Goal: Task Accomplishment & Management: Complete application form

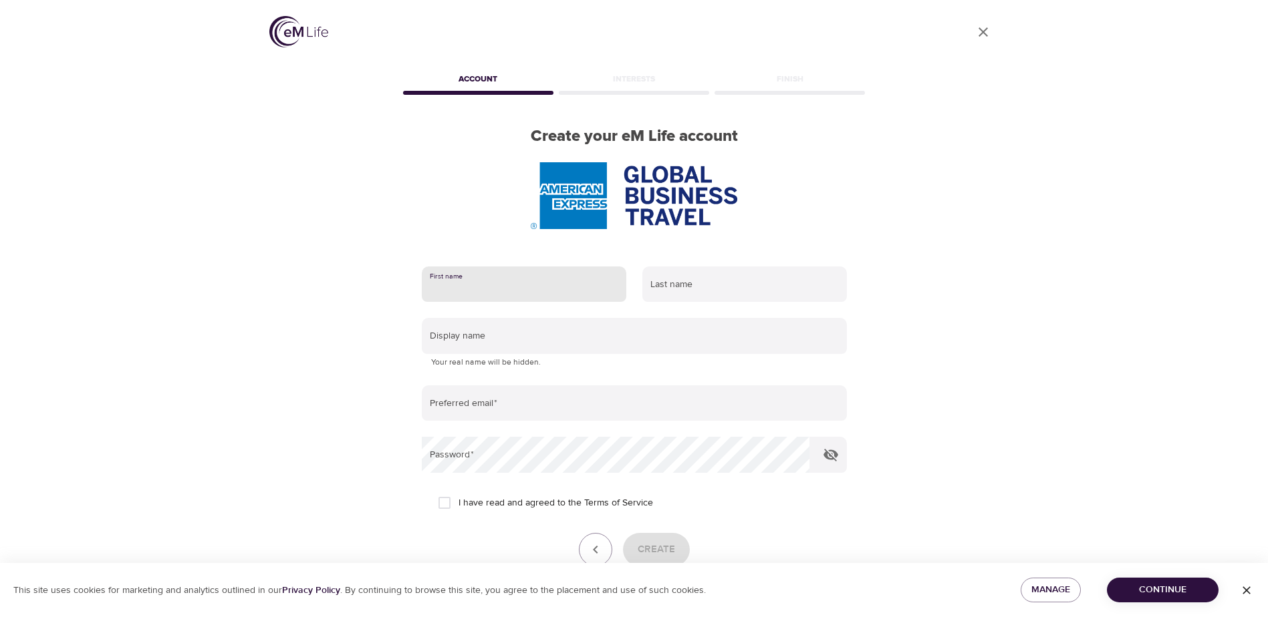
click at [486, 294] on input "text" at bounding box center [524, 285] width 204 height 36
type input "[PERSON_NAME]"
type input "[PERSON_NAME][EMAIL_ADDRESS][PERSON_NAME][DOMAIN_NAME]"
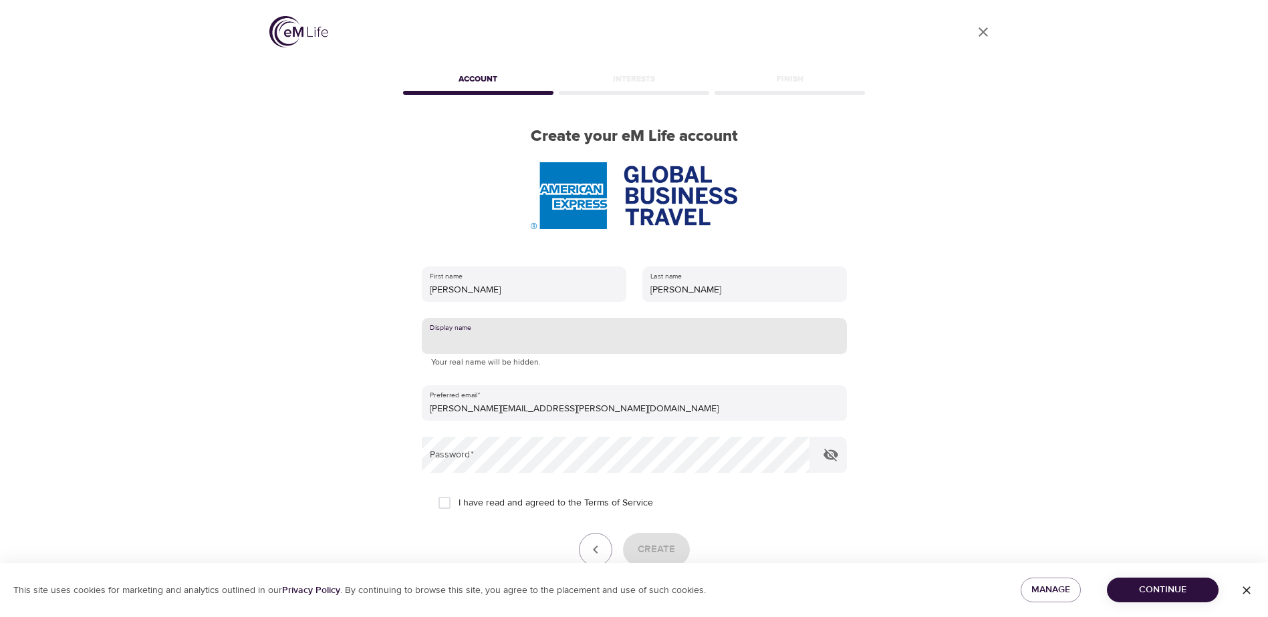
click at [494, 337] on input "text" at bounding box center [634, 336] width 425 height 36
click at [832, 455] on icon "button" at bounding box center [831, 455] width 16 height 16
type input "[PERSON_NAME]"
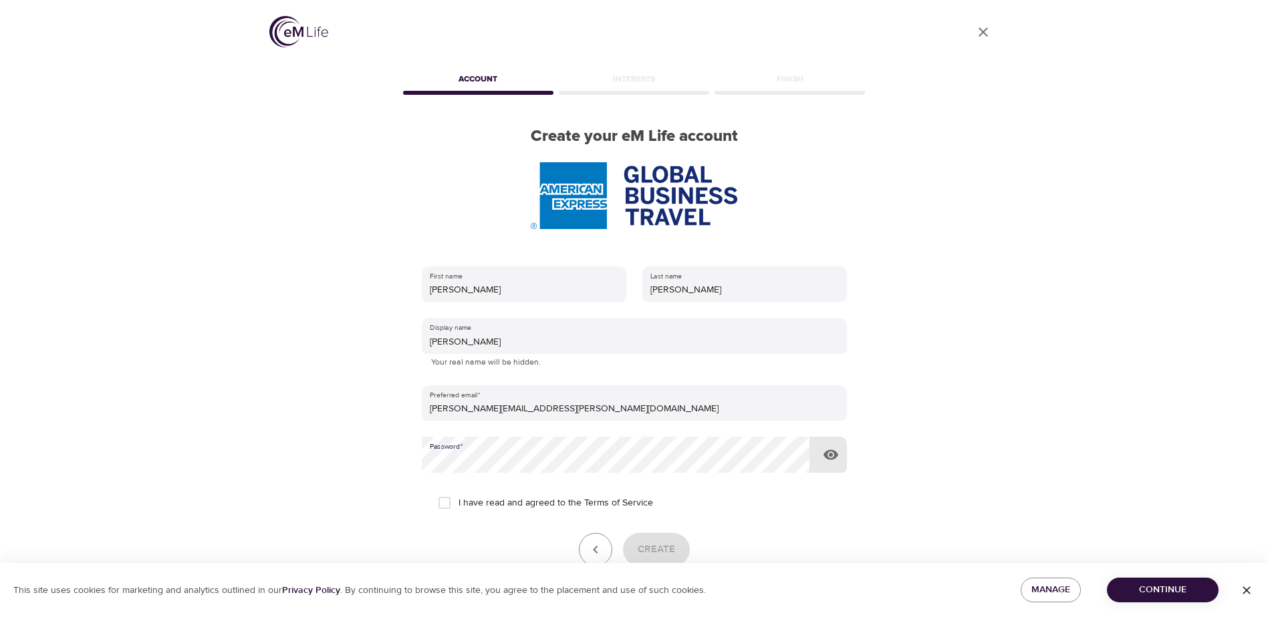
click at [444, 502] on input "I have read and agreed to the Terms of Service" at bounding box center [444, 503] width 28 height 28
checkbox input "true"
click at [380, 454] on div "User Profile Account Interests Finish Create your eM Life account First name Sa…" at bounding box center [634, 308] width 762 height 617
click at [663, 541] on span "Create" at bounding box center [655, 549] width 37 height 17
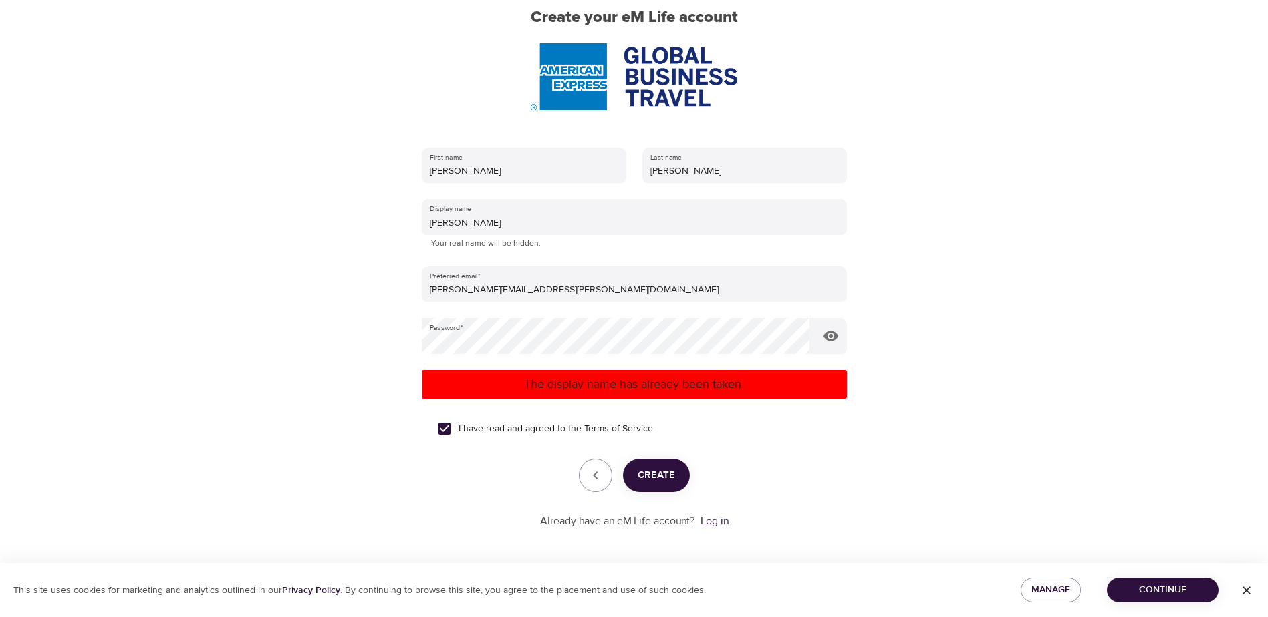
scroll to position [121, 0]
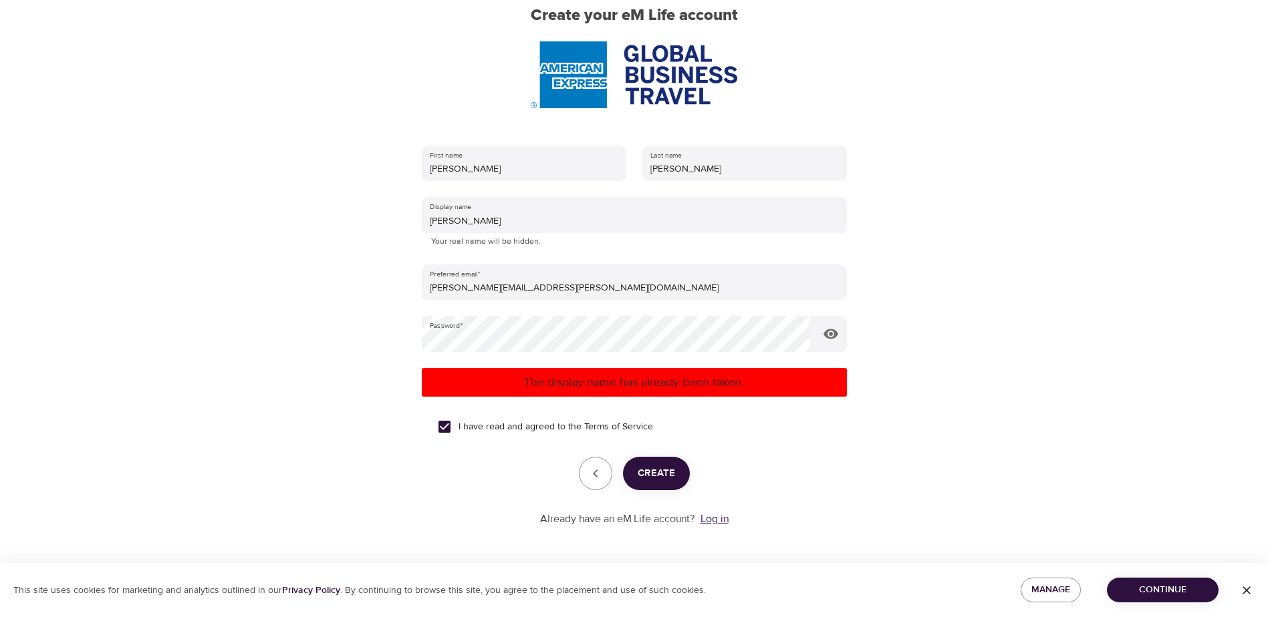
click at [713, 522] on link "Log in" at bounding box center [714, 519] width 28 height 13
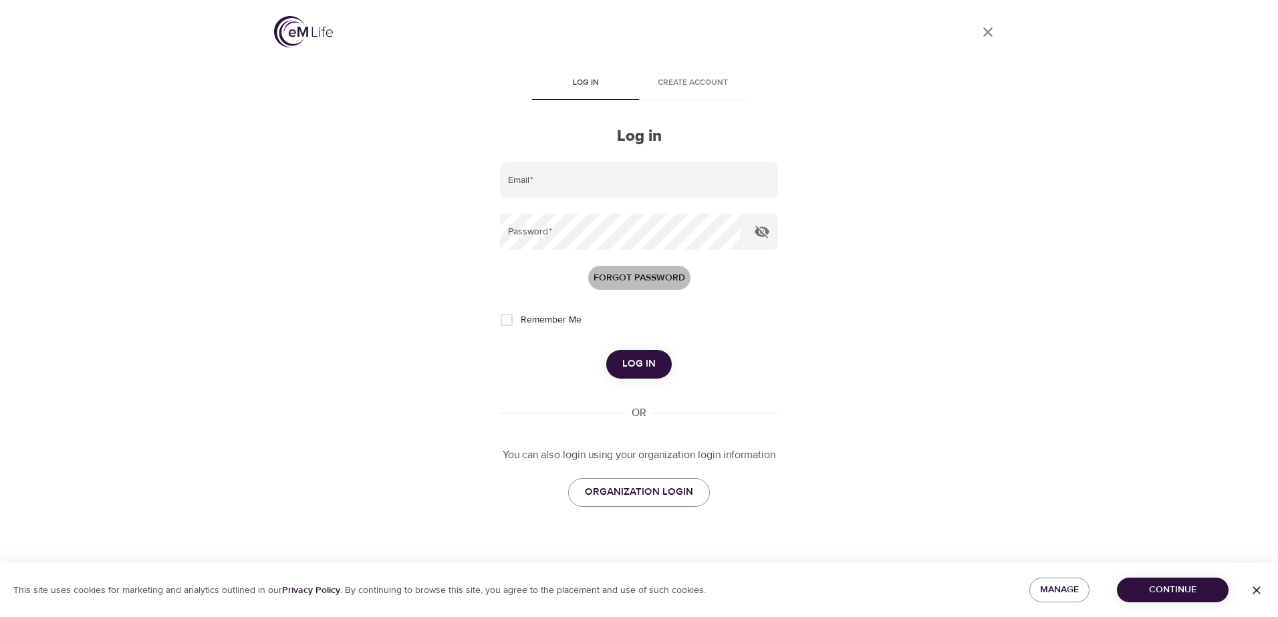
click at [623, 277] on span "Forgot password" at bounding box center [639, 278] width 92 height 17
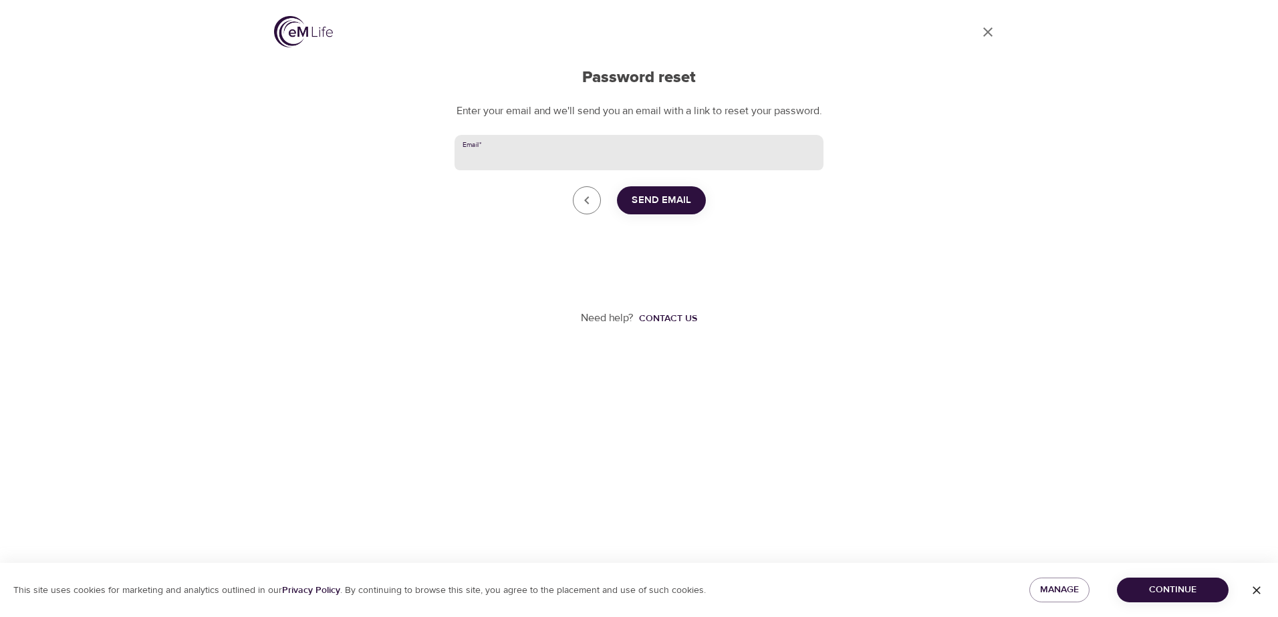
click at [525, 163] on input "Email   *" at bounding box center [638, 153] width 369 height 36
type input "[PERSON_NAME][EMAIL_ADDRESS][PERSON_NAME][DOMAIN_NAME]"
click at [678, 209] on span "Send Email" at bounding box center [660, 200] width 59 height 17
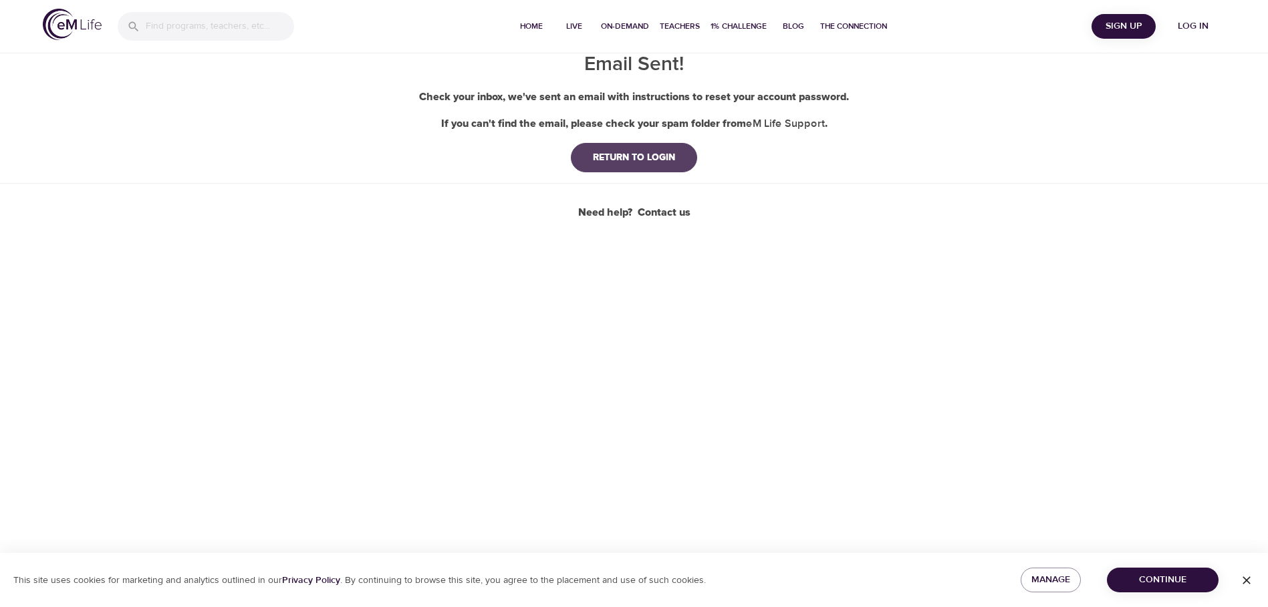
click at [668, 162] on div "RETURN TO LOGIN" at bounding box center [634, 157] width 104 height 13
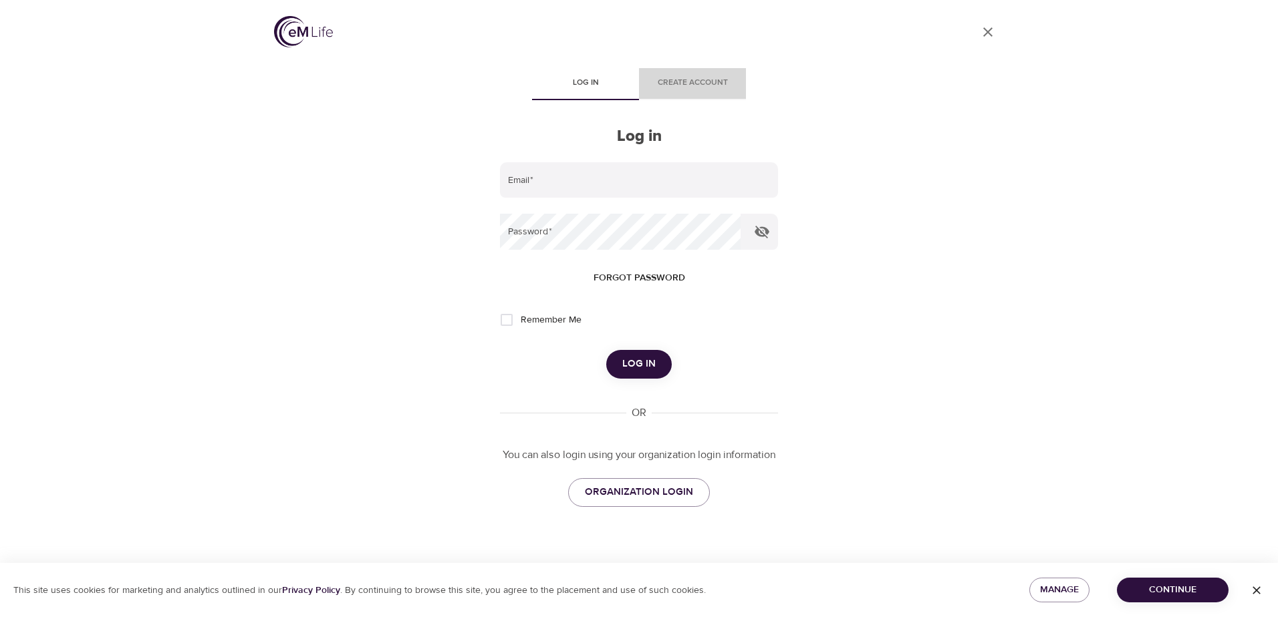
click at [710, 76] on span "Create account" at bounding box center [692, 83] width 91 height 14
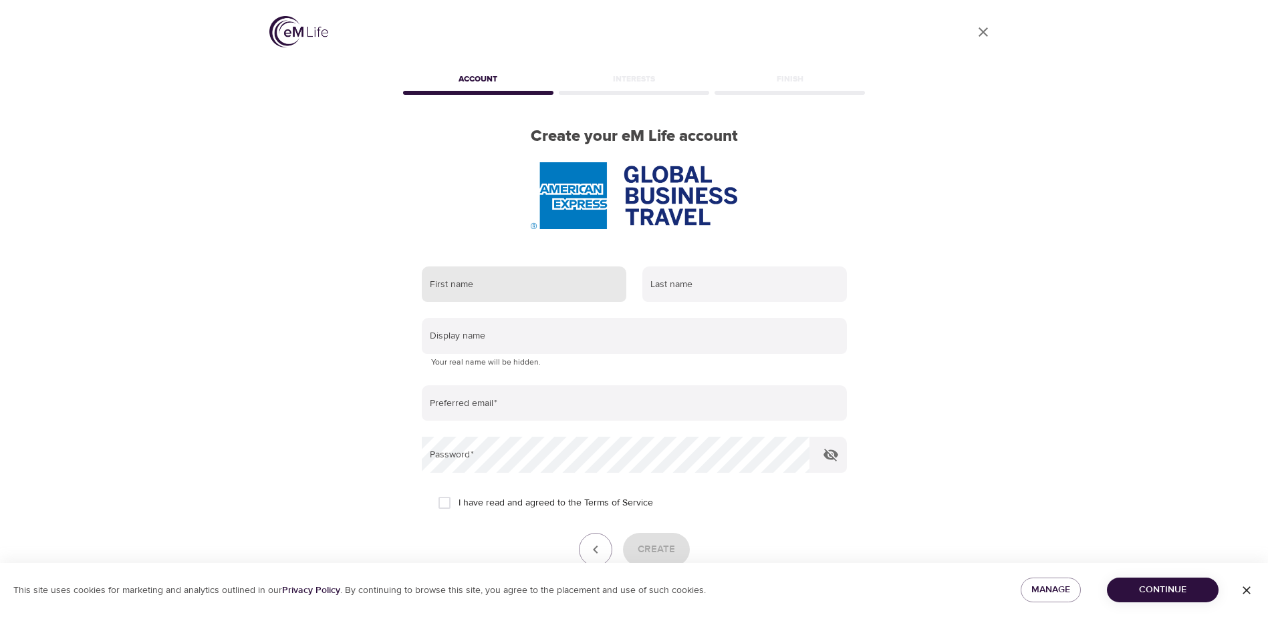
click at [463, 284] on input "text" at bounding box center [524, 285] width 204 height 36
type input "[PERSON_NAME]"
type input "[PERSON_NAME][EMAIL_ADDRESS][PERSON_NAME][DOMAIN_NAME]"
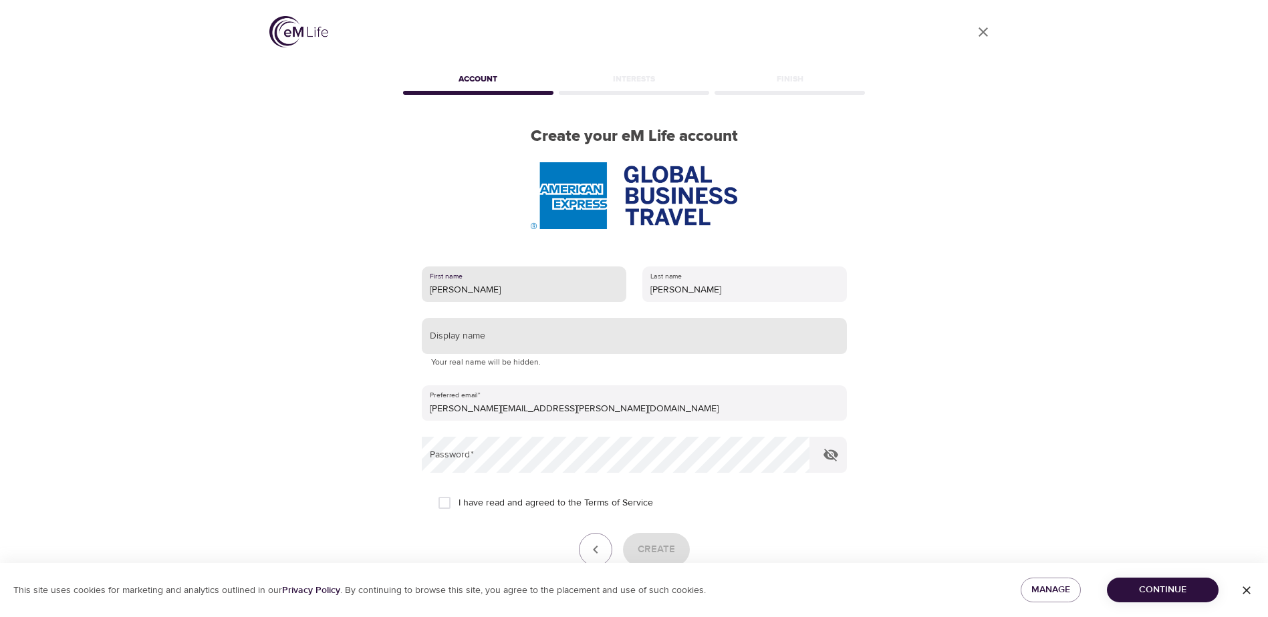
click at [494, 331] on input "text" at bounding box center [634, 336] width 425 height 36
type input "SandyB"
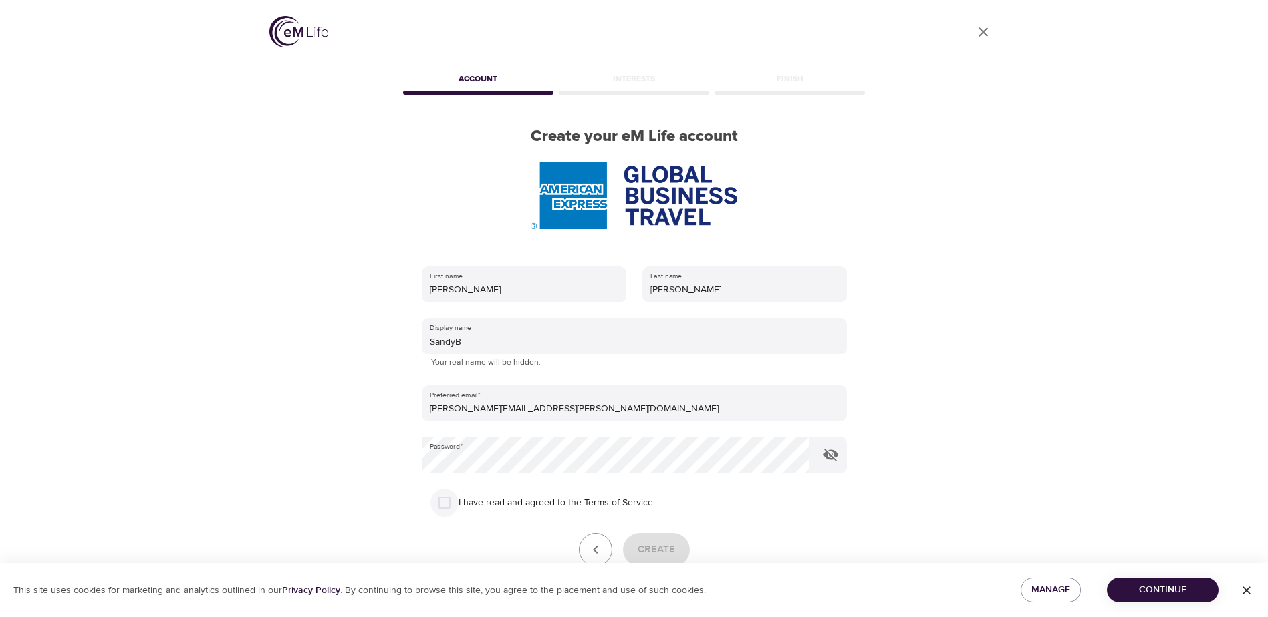
click at [446, 502] on input "I have read and agreed to the Terms of Service" at bounding box center [444, 503] width 28 height 28
checkbox input "true"
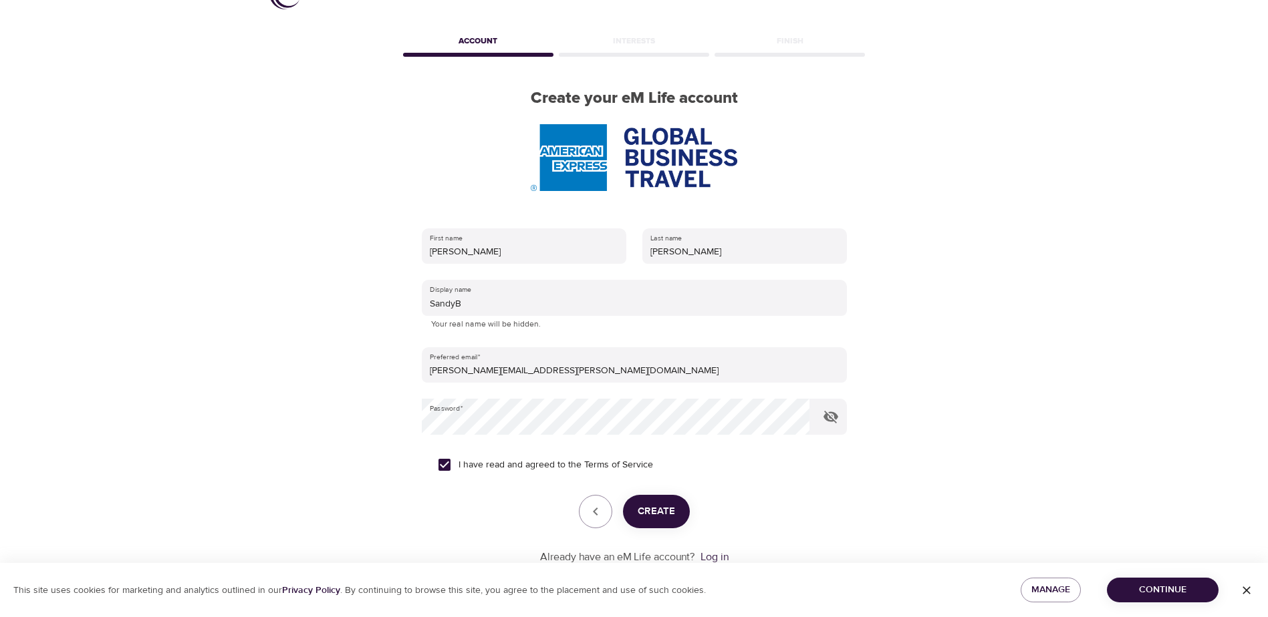
scroll to position [76, 0]
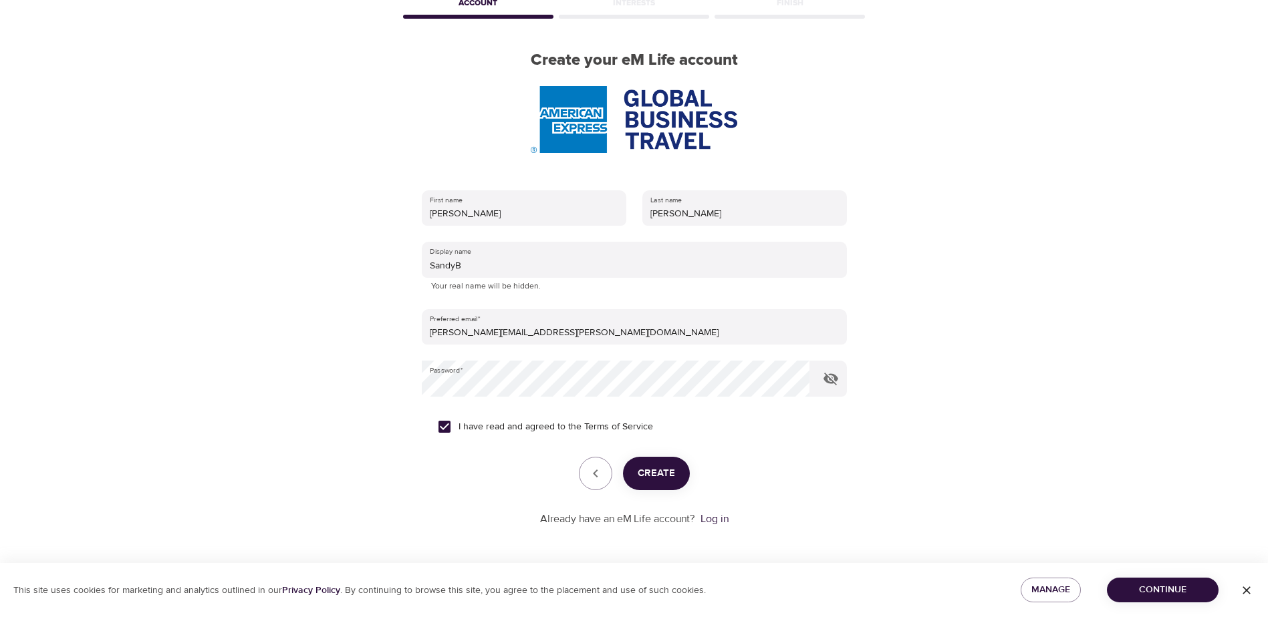
click at [661, 477] on span "Create" at bounding box center [655, 473] width 37 height 17
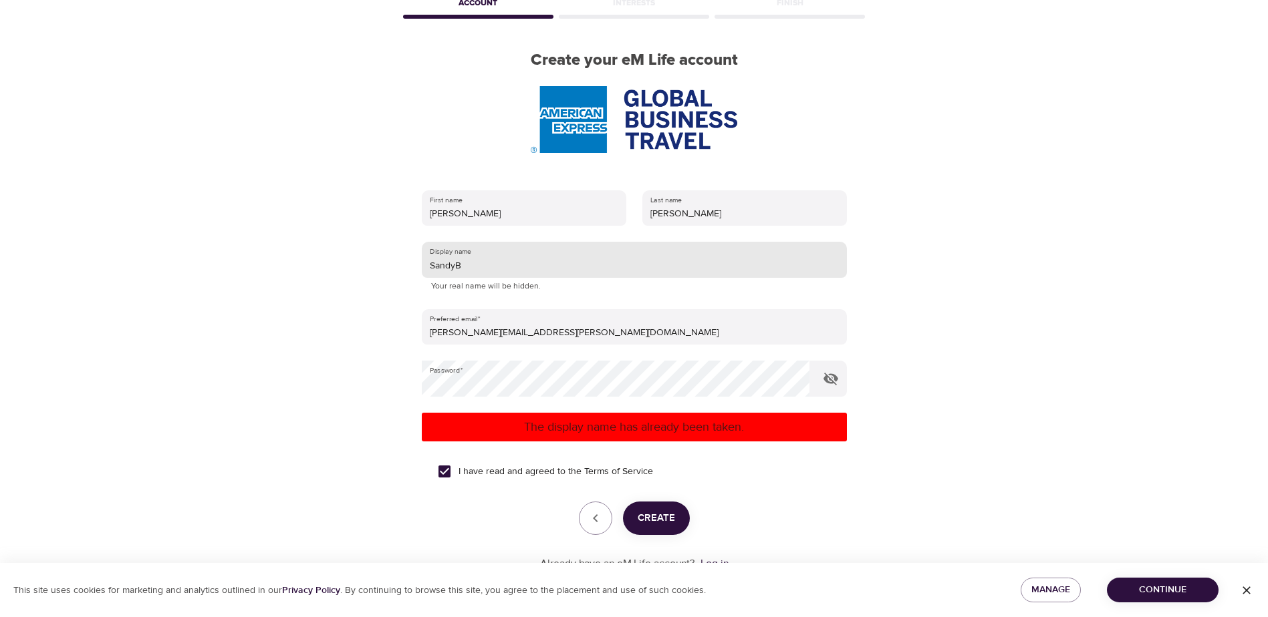
click at [468, 265] on input "SandyB" at bounding box center [634, 260] width 425 height 36
type input "S"
click at [595, 429] on p "The display name has already been taken." at bounding box center [634, 427] width 414 height 18
click at [435, 267] on input "sandrab" at bounding box center [634, 260] width 425 height 36
click at [468, 269] on input "Sandrab" at bounding box center [634, 260] width 425 height 36
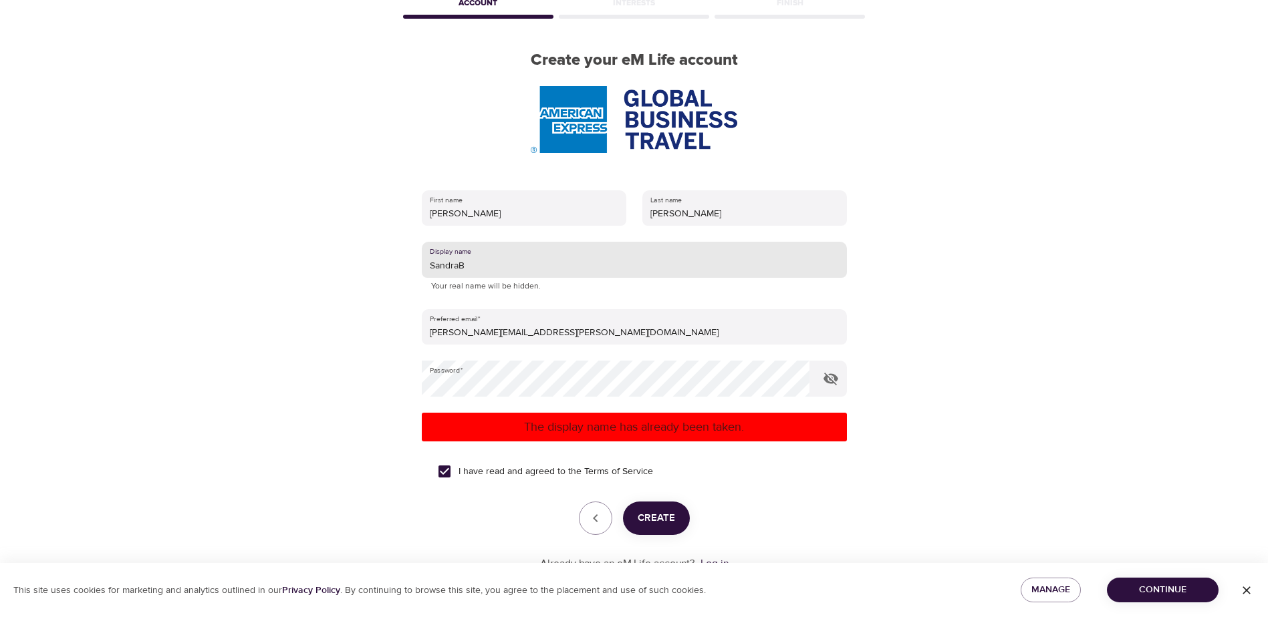
click at [658, 522] on span "Create" at bounding box center [655, 518] width 37 height 17
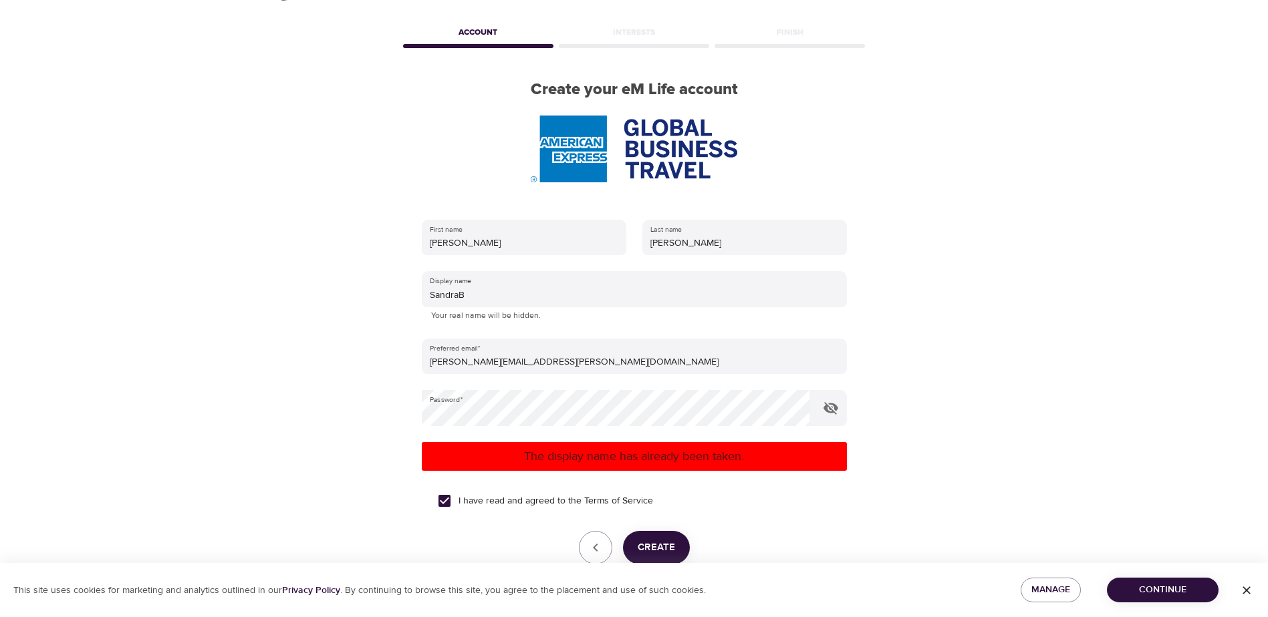
scroll to position [0, 0]
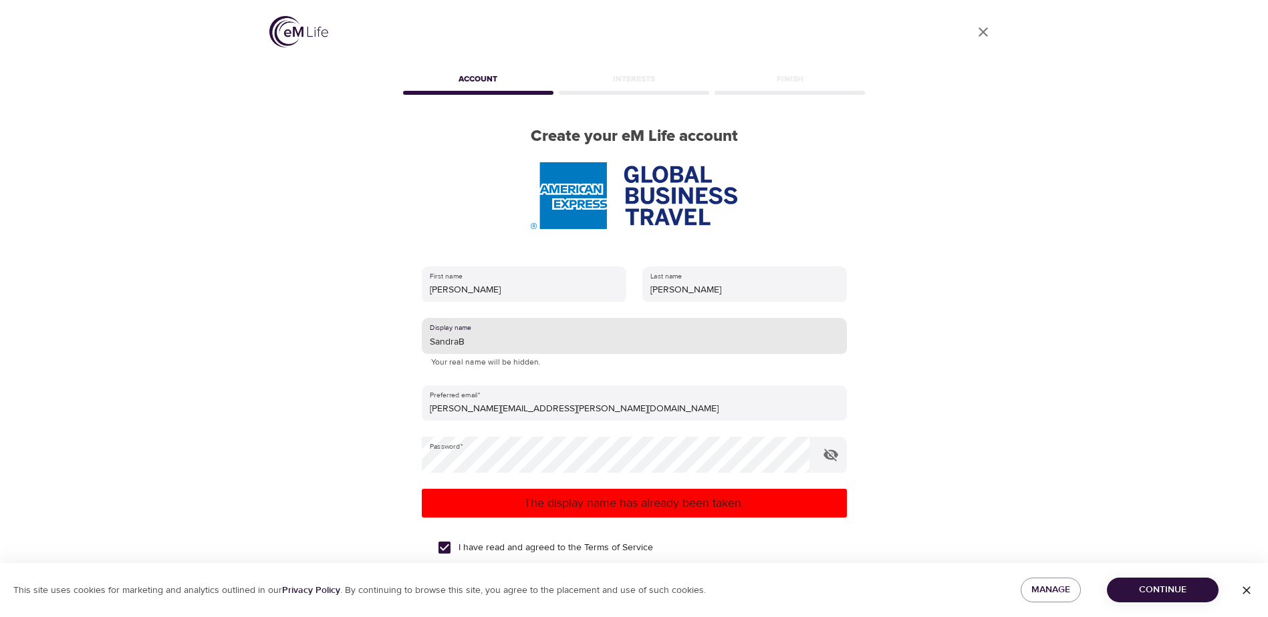
drag, startPoint x: 469, startPoint y: 335, endPoint x: 424, endPoint y: 339, distance: 44.9
click at [424, 339] on input "SandraB" at bounding box center [634, 336] width 425 height 36
type input "B"
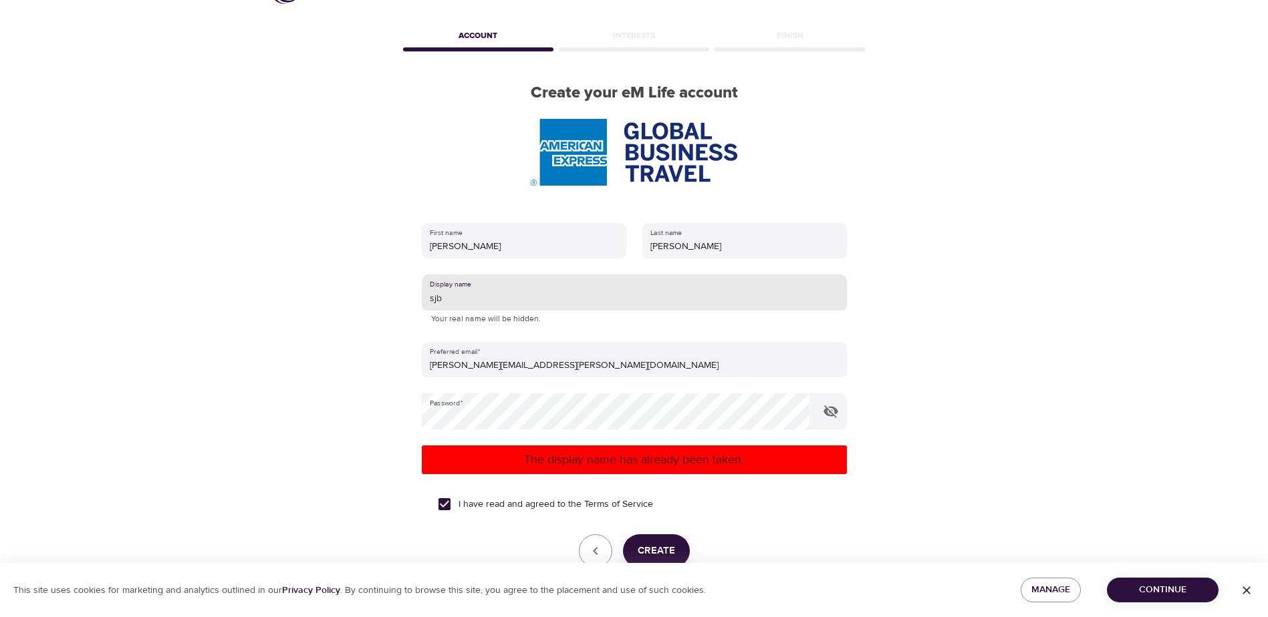
scroll to position [67, 0]
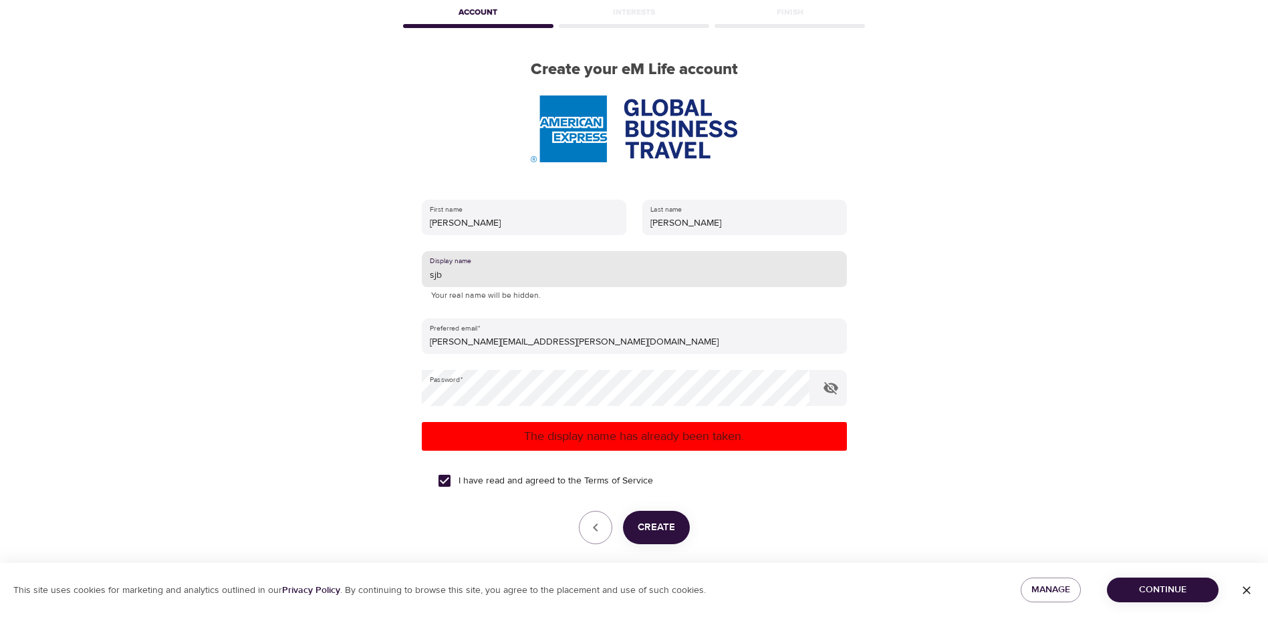
click at [680, 519] on button "Create" at bounding box center [656, 527] width 67 height 33
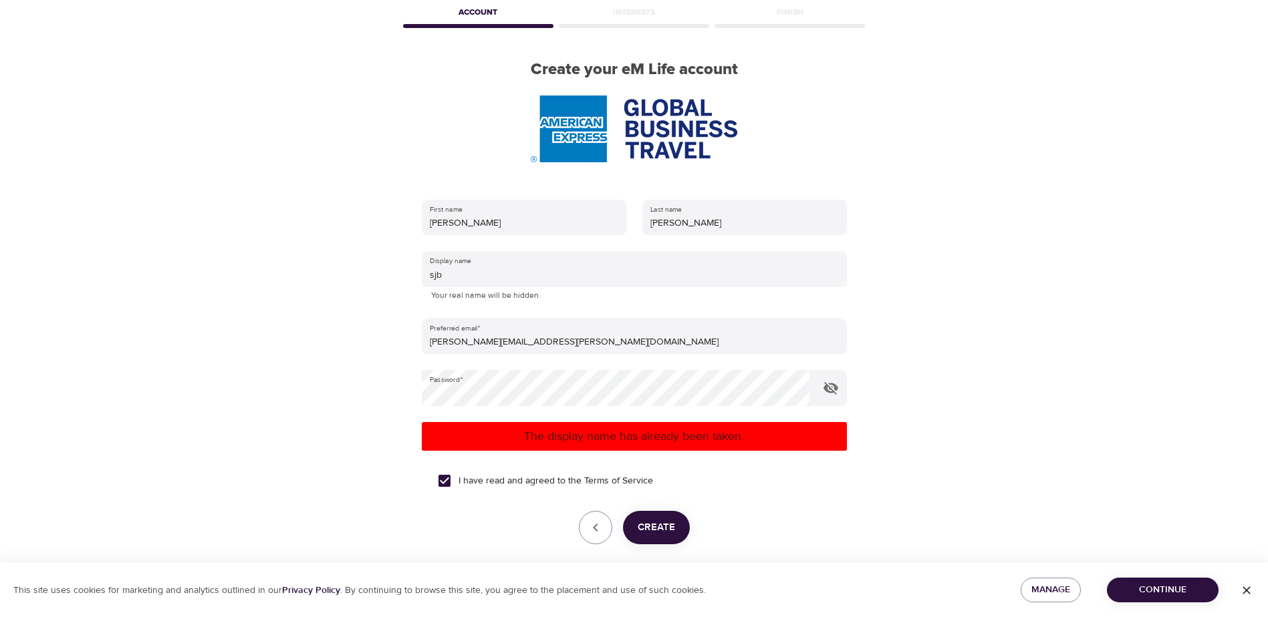
click at [1149, 590] on span "Continue" at bounding box center [1162, 590] width 90 height 17
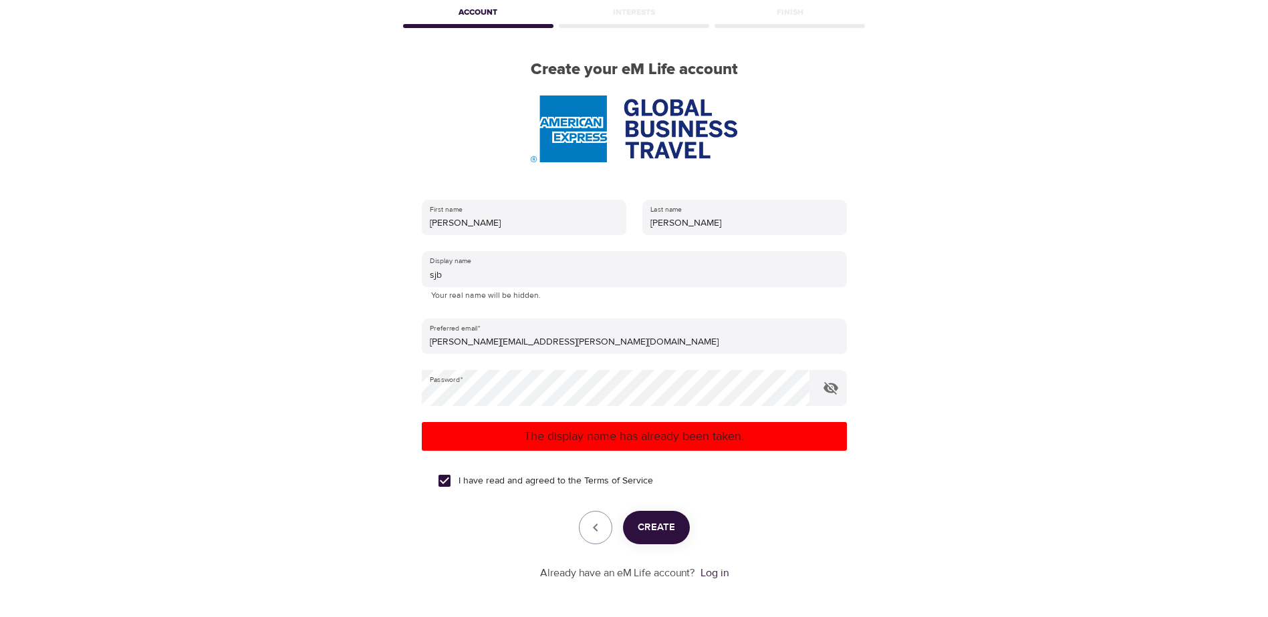
scroll to position [121, 0]
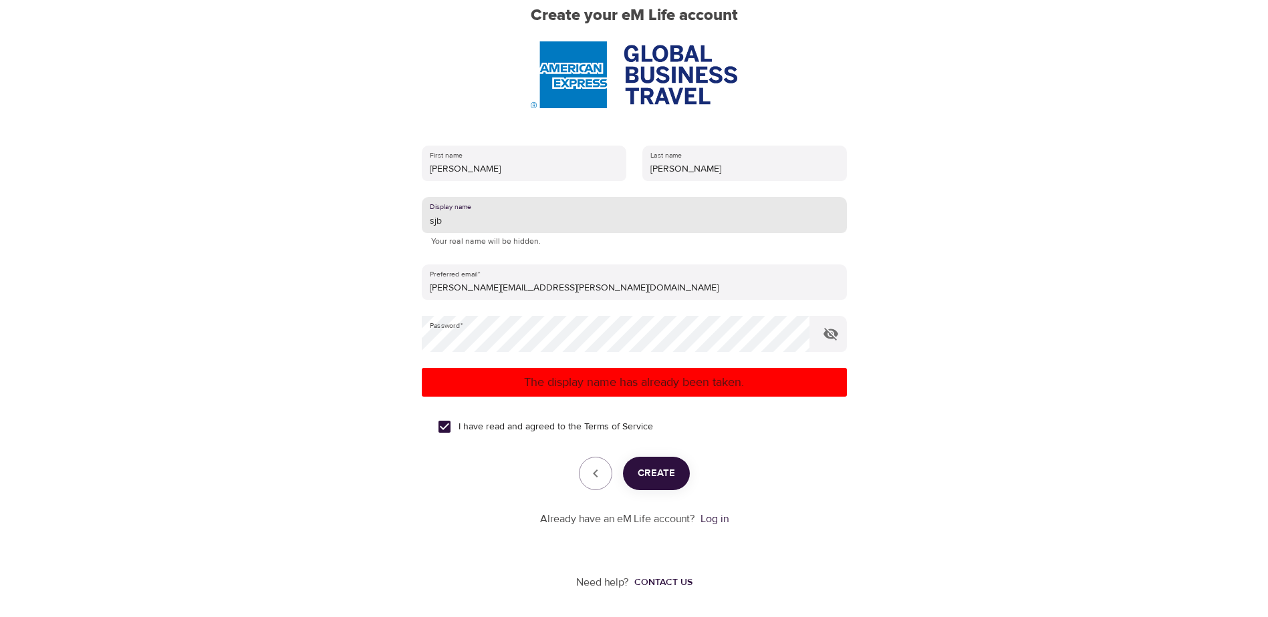
click at [463, 219] on input "sjb" at bounding box center [634, 215] width 425 height 36
type input "s"
type input "SJB"
click at [655, 476] on span "Create" at bounding box center [655, 473] width 37 height 17
